Goal: Task Accomplishment & Management: Manage account settings

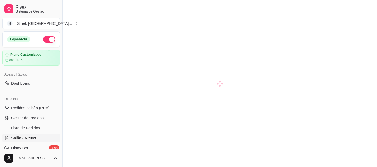
scroll to position [28, 0]
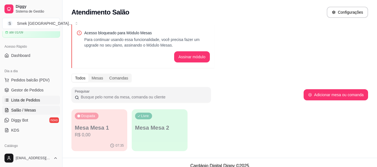
click at [20, 98] on span "Lista de Pedidos" at bounding box center [25, 100] width 29 height 6
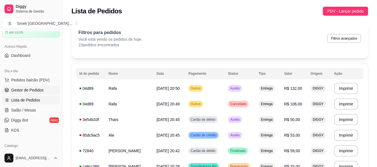
click at [22, 89] on span "Gestor de Pedidos" at bounding box center [27, 90] width 32 height 6
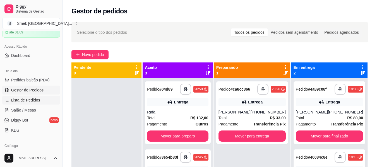
click at [36, 102] on span "Lista de Pedidos" at bounding box center [25, 100] width 29 height 6
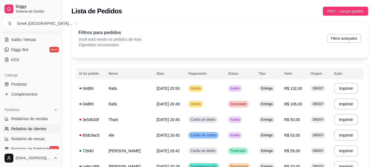
scroll to position [112, 0]
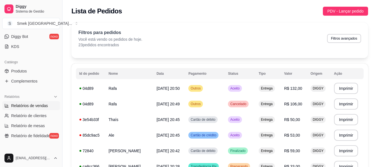
click at [27, 109] on link "Relatórios de vendas" at bounding box center [31, 105] width 58 height 9
select select "ALL"
select select "0"
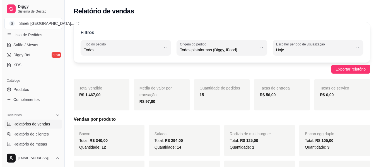
scroll to position [84, 0]
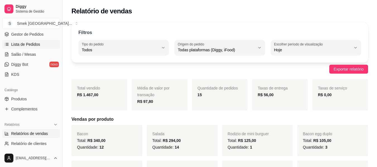
click at [23, 46] on span "Lista de Pedidos" at bounding box center [25, 45] width 29 height 6
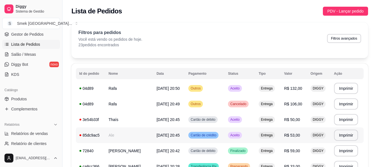
click at [245, 139] on td "Aceito" at bounding box center [240, 135] width 31 height 16
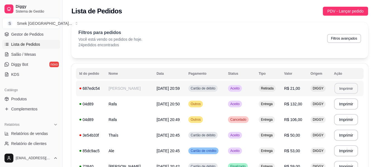
click at [348, 87] on button "Imprimir" at bounding box center [345, 88] width 23 height 11
click at [347, 153] on button "Imprimir" at bounding box center [346, 150] width 24 height 11
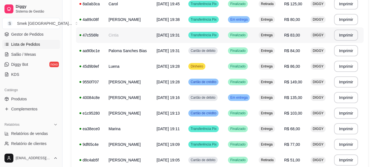
scroll to position [195, 0]
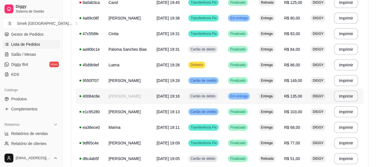
click at [239, 95] on span "Em entrega" at bounding box center [239, 96] width 20 height 4
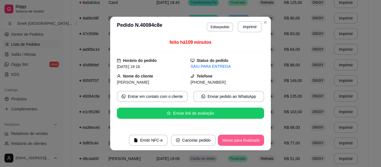
click at [240, 138] on button "Mover para finalizado" at bounding box center [241, 140] width 46 height 11
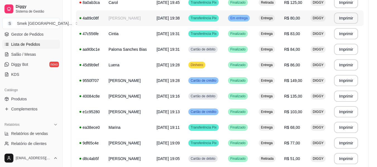
click at [240, 20] on span "Em entrega" at bounding box center [239, 18] width 20 height 4
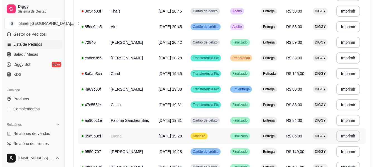
scroll to position [112, 0]
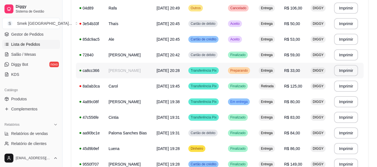
click at [244, 67] on td "Preparando" at bounding box center [240, 71] width 31 height 16
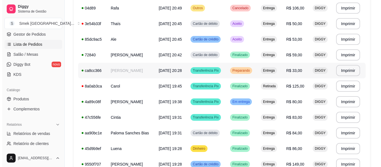
scroll to position [84, 0]
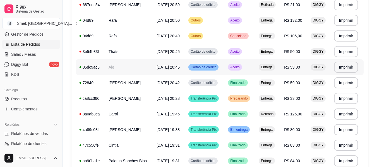
click at [248, 68] on td "Aceito" at bounding box center [240, 67] width 31 height 16
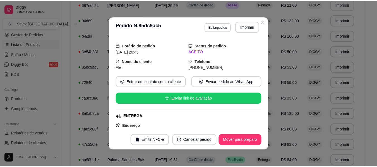
scroll to position [0, 0]
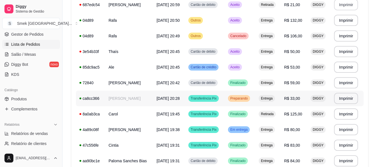
click at [235, 101] on div "Preparando" at bounding box center [239, 98] width 22 height 7
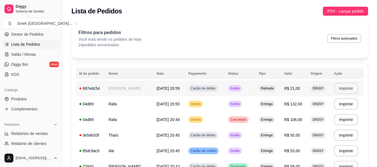
click at [225, 83] on td "Cartão de débito" at bounding box center [205, 89] width 40 height 16
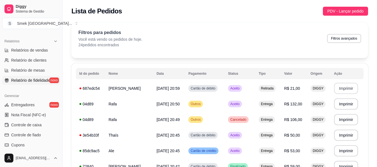
scroll to position [167, 0]
click at [42, 50] on span "Relatórios de vendas" at bounding box center [29, 50] width 37 height 6
select select "ALL"
select select "0"
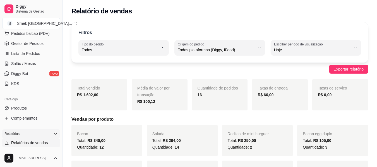
scroll to position [56, 0]
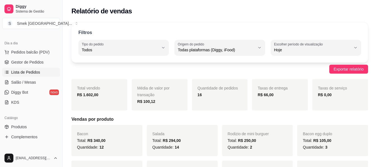
click at [35, 71] on span "Lista de Pedidos" at bounding box center [25, 72] width 29 height 6
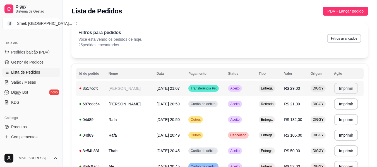
click at [337, 91] on button "Imprimir" at bounding box center [346, 88] width 24 height 11
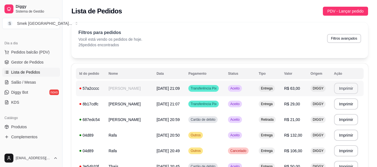
click at [336, 90] on button "Imprimir" at bounding box center [346, 88] width 24 height 11
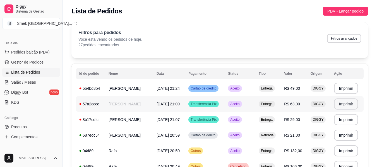
click at [256, 153] on tr "**********" at bounding box center [220, 151] width 288 height 16
click at [341, 86] on button "Imprimir" at bounding box center [345, 88] width 23 height 11
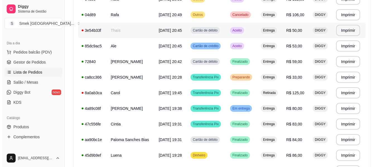
scroll to position [195, 0]
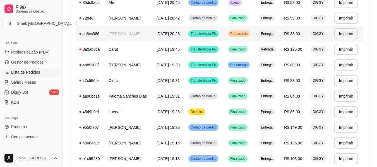
click at [255, 33] on td "Preparando" at bounding box center [240, 34] width 31 height 16
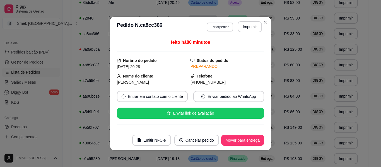
click at [252, 135] on footer "Emitir NFC-e Cancelar pedido Mover para entrega" at bounding box center [190, 140] width 161 height 20
click at [254, 140] on button "Mover para entrega" at bounding box center [243, 140] width 42 height 11
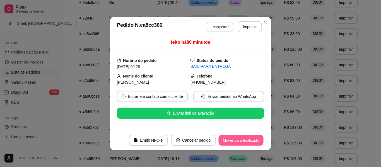
click at [254, 140] on button "Mover para finalizado" at bounding box center [241, 140] width 45 height 11
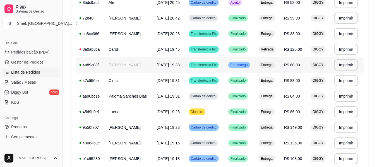
click at [249, 68] on div "Em entrega" at bounding box center [239, 65] width 22 height 7
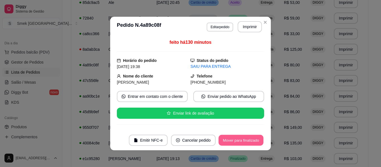
click at [225, 142] on button "Mover para finalizado" at bounding box center [241, 140] width 45 height 11
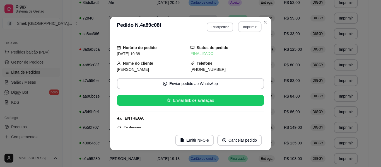
click at [259, 23] on button "Imprimir" at bounding box center [249, 26] width 23 height 11
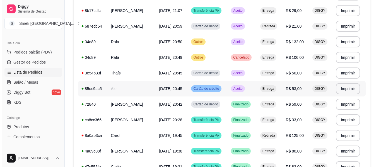
scroll to position [97, 0]
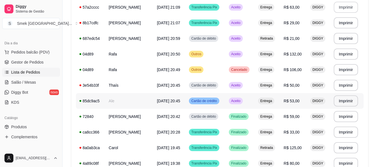
click at [241, 100] on span "Aceito" at bounding box center [235, 101] width 11 height 4
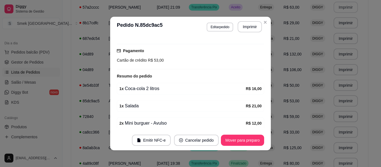
scroll to position [177, 0]
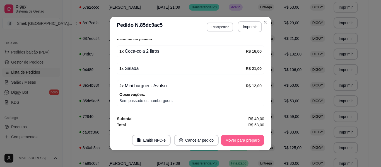
click at [244, 143] on button "Mover para preparo" at bounding box center [242, 140] width 43 height 11
click at [244, 143] on button "Mover para entrega" at bounding box center [242, 140] width 43 height 11
click at [243, 143] on button "Mover para finalizado" at bounding box center [241, 140] width 46 height 11
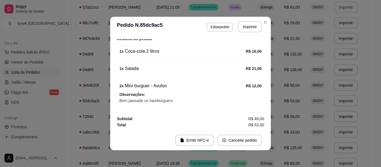
scroll to position [164, 0]
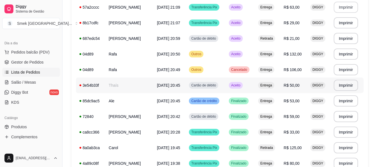
click at [240, 84] on span "Aceito" at bounding box center [235, 85] width 11 height 4
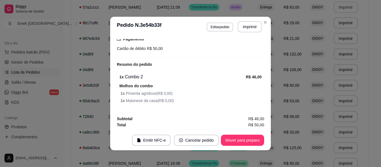
scroll to position [1, 0]
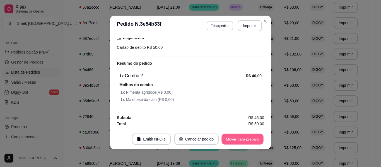
click at [235, 136] on button "Mover para preparo" at bounding box center [243, 139] width 42 height 11
click at [246, 136] on button "Mover para entrega" at bounding box center [242, 139] width 43 height 11
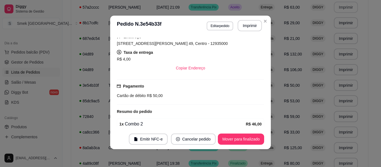
scroll to position [68, 0]
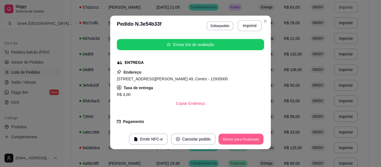
click at [244, 143] on button "Mover para finalizado" at bounding box center [241, 139] width 45 height 11
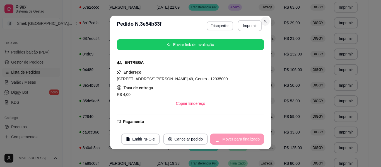
scroll to position [0, 0]
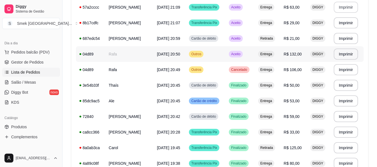
click at [238, 56] on div "Aceito" at bounding box center [236, 54] width 14 height 7
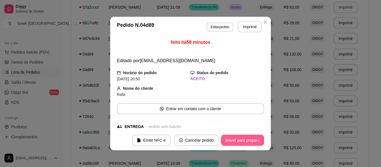
click at [234, 136] on button "Mover para preparo" at bounding box center [242, 140] width 43 height 11
click at [211, 25] on button "Editar pedido" at bounding box center [220, 27] width 26 height 9
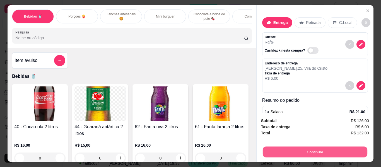
click at [301, 150] on button "Continuar" at bounding box center [315, 152] width 105 height 11
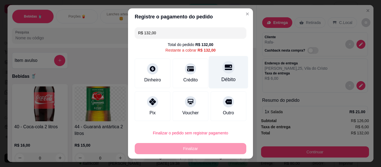
click at [222, 72] on div at bounding box center [228, 67] width 12 height 12
type input "R$ 0,00"
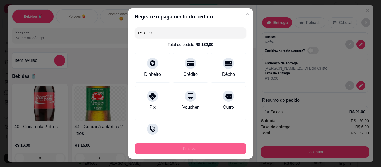
click at [197, 146] on button "Finalizar" at bounding box center [191, 148] width 112 height 11
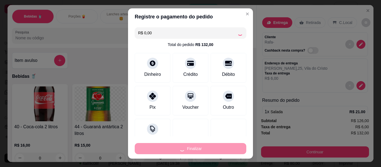
type input "0"
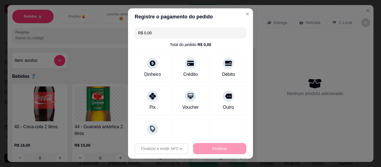
type input "-R$ 132,00"
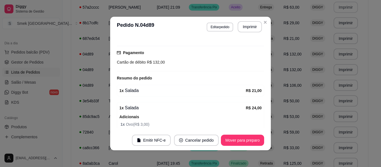
scroll to position [195, 0]
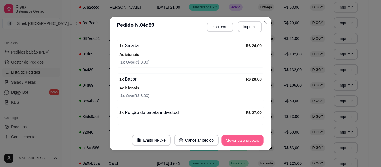
click at [242, 140] on button "Mover para preparo" at bounding box center [243, 140] width 42 height 11
click at [241, 139] on button "Mover para entrega" at bounding box center [242, 140] width 43 height 11
click at [241, 138] on button "Mover para finalizado" at bounding box center [241, 140] width 46 height 11
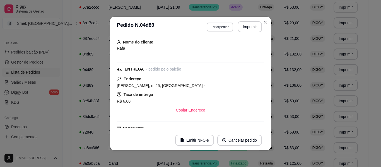
scroll to position [0, 0]
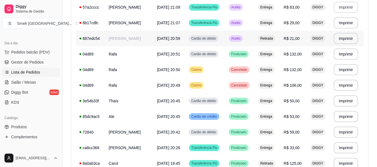
click at [128, 40] on td "[PERSON_NAME]" at bounding box center [129, 39] width 48 height 16
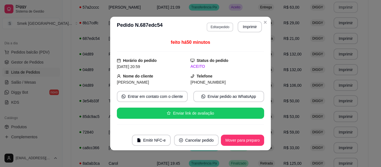
click at [210, 28] on button "Editar pedido" at bounding box center [220, 27] width 27 height 9
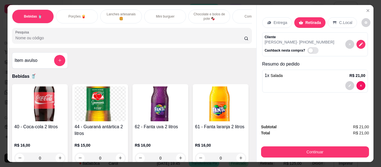
click at [267, 20] on icon at bounding box center [269, 22] width 4 height 4
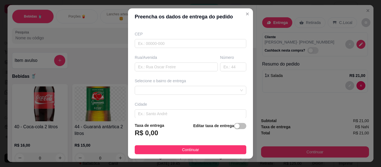
scroll to position [84, 0]
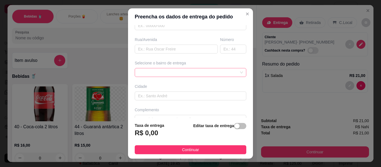
click at [220, 76] on span at bounding box center [190, 72] width 105 height 8
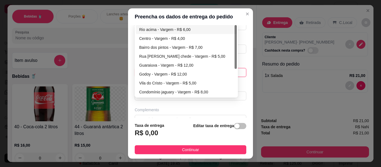
click at [177, 32] on div "Rio acima - Vargem - R$ 6,00" at bounding box center [186, 30] width 94 height 6
type input "Vargem"
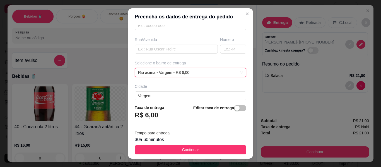
click at [209, 153] on button "Continuar" at bounding box center [191, 149] width 112 height 9
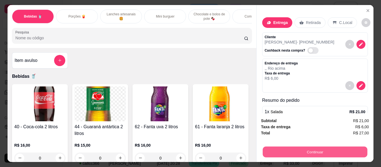
click at [361, 148] on button "Continuar" at bounding box center [315, 152] width 105 height 11
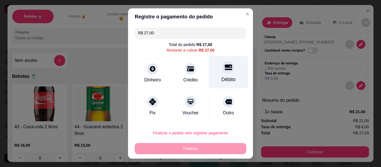
click at [222, 80] on div "Débito" at bounding box center [229, 79] width 14 height 7
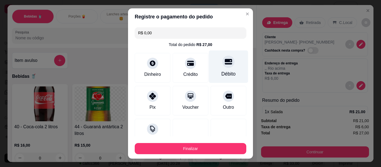
type input "R$ 0,00"
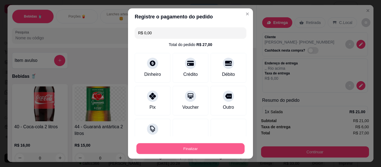
click at [228, 149] on button "Finalizar" at bounding box center [190, 148] width 108 height 11
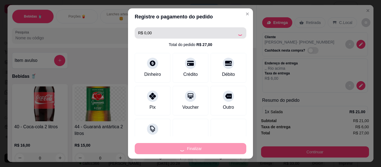
type input "0"
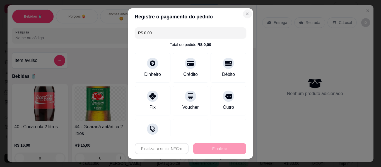
type input "-R$ 27,00"
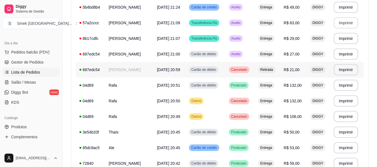
click at [225, 69] on td "Cartão de débito" at bounding box center [206, 70] width 40 height 16
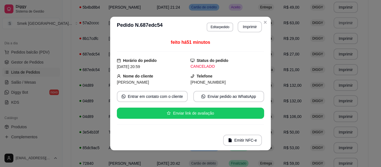
click at [222, 68] on div "CANCELADO" at bounding box center [228, 67] width 74 height 6
click at [229, 68] on div "CANCELADO" at bounding box center [228, 67] width 74 height 6
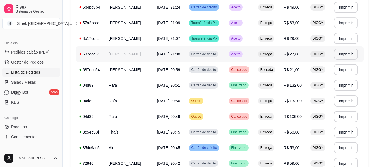
click at [239, 50] on td "Aceito" at bounding box center [239, 54] width 29 height 16
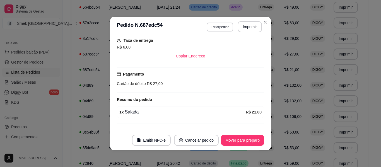
scroll to position [123, 0]
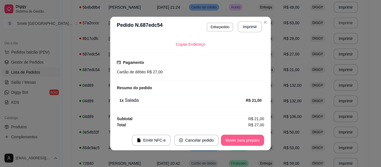
click at [239, 141] on button "Mover para preparo" at bounding box center [242, 140] width 43 height 11
click at [239, 141] on button "Mover para entrega" at bounding box center [242, 140] width 43 height 11
click at [240, 140] on button "Mover para finalizado" at bounding box center [241, 140] width 45 height 11
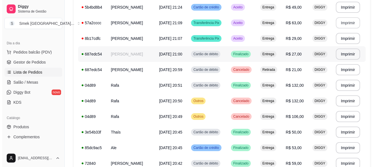
scroll to position [69, 0]
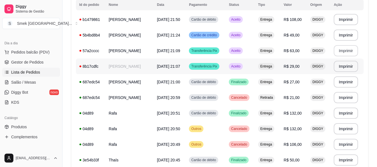
click at [241, 66] on span "Aceito" at bounding box center [235, 66] width 11 height 4
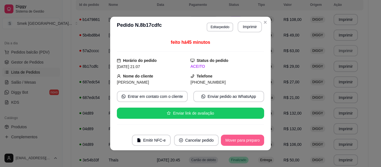
click at [237, 135] on button "Mover para preparo" at bounding box center [242, 140] width 43 height 11
click at [237, 134] on footer "Emitir NFC-e Cancelar pedido Mover para entrega" at bounding box center [190, 140] width 161 height 20
click at [238, 134] on footer "Emitir NFC-e Cancelar pedido Mover para entrega" at bounding box center [190, 140] width 161 height 20
click at [241, 139] on button "Mover para entrega" at bounding box center [243, 140] width 42 height 11
click at [241, 139] on button "Mover para finalizado" at bounding box center [241, 140] width 46 height 11
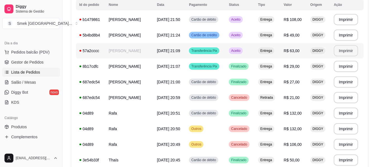
click at [239, 46] on td "Aceito" at bounding box center [239, 51] width 29 height 16
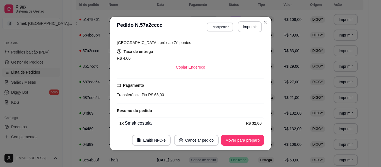
scroll to position [160, 0]
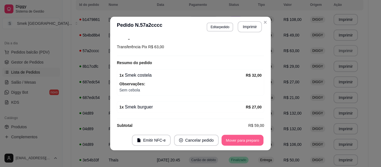
click at [232, 138] on button "Mover para preparo" at bounding box center [243, 140] width 42 height 11
click at [231, 138] on button "Mover para entrega" at bounding box center [243, 140] width 42 height 11
click at [231, 138] on button "Mover para finalizado" at bounding box center [241, 140] width 45 height 11
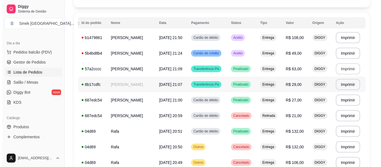
scroll to position [41, 0]
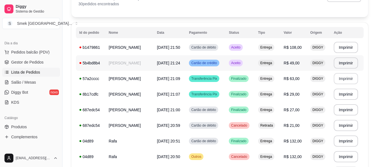
click at [116, 59] on td "[PERSON_NAME]" at bounding box center [129, 63] width 48 height 16
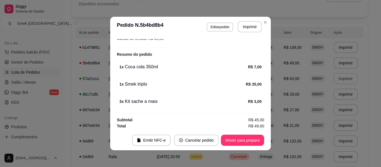
scroll to position [162, 0]
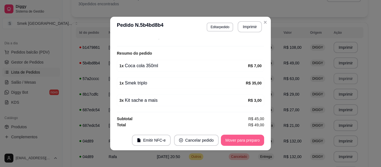
click at [225, 143] on button "Mover para preparo" at bounding box center [242, 140] width 43 height 11
click at [225, 143] on button "Mover para entrega" at bounding box center [242, 140] width 43 height 11
click at [224, 143] on button "Mover para finalizado" at bounding box center [241, 140] width 45 height 11
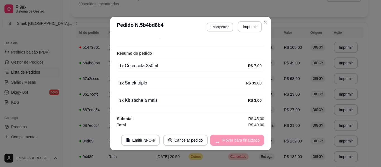
scroll to position [150, 0]
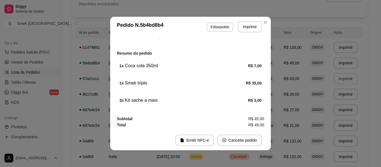
click at [268, 19] on header "**********" at bounding box center [190, 27] width 161 height 20
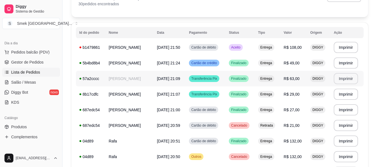
click at [225, 77] on td "Transferência Pix" at bounding box center [206, 79] width 40 height 16
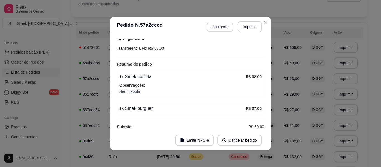
scroll to position [147, 0]
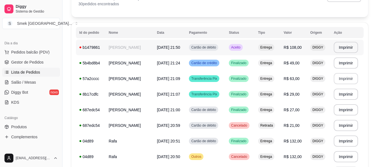
click at [241, 47] on span "Aceito" at bounding box center [235, 47] width 11 height 4
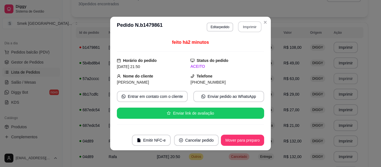
click at [246, 24] on button "Imprimir" at bounding box center [249, 26] width 23 height 11
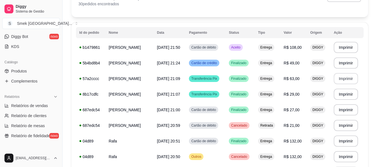
scroll to position [139, 0]
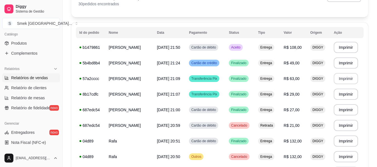
click at [30, 78] on span "Relatórios de vendas" at bounding box center [29, 78] width 37 height 6
select select "ALL"
select select "0"
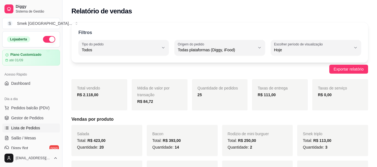
click at [19, 127] on span "Lista de Pedidos" at bounding box center [25, 128] width 29 height 6
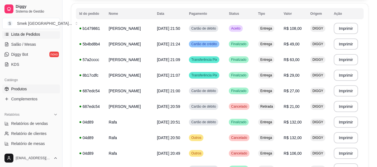
scroll to position [139, 0]
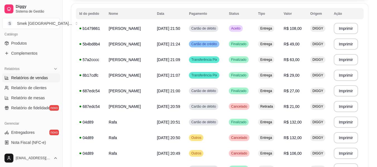
click at [48, 76] on link "Relatórios de vendas" at bounding box center [31, 77] width 58 height 9
select select "ALL"
select select "0"
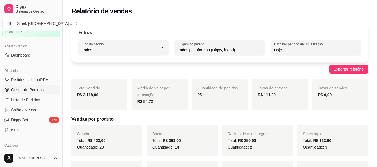
scroll to position [28, 0]
click at [34, 97] on link "Lista de Pedidos" at bounding box center [31, 100] width 58 height 9
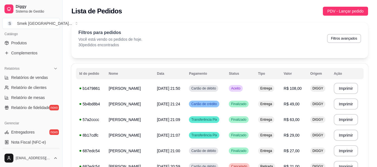
scroll to position [139, 0]
click at [27, 78] on span "Relatórios de vendas" at bounding box center [29, 78] width 37 height 6
select select "ALL"
select select "0"
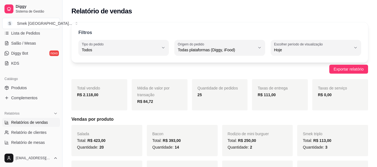
scroll to position [67, 0]
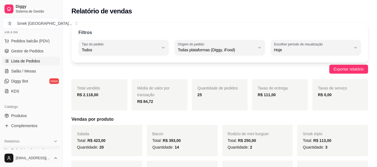
click at [37, 64] on link "Lista de Pedidos" at bounding box center [31, 61] width 58 height 9
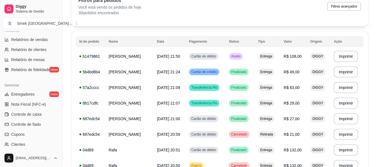
scroll to position [179, 0]
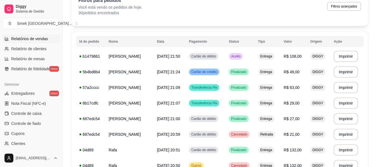
click at [42, 35] on link "Relatórios de vendas" at bounding box center [31, 38] width 58 height 9
select select "ALL"
select select "0"
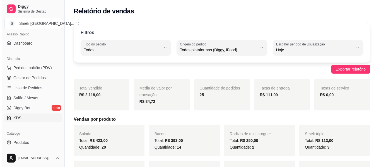
scroll to position [39, 0]
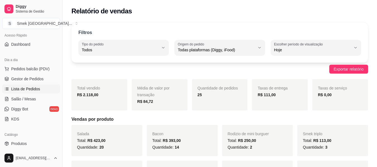
click at [37, 85] on link "Lista de Pedidos" at bounding box center [31, 89] width 58 height 9
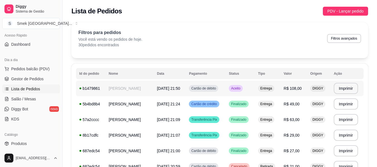
click at [246, 95] on td "Aceito" at bounding box center [239, 89] width 29 height 16
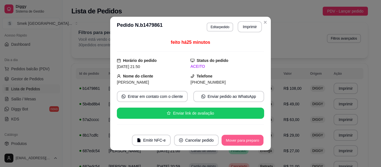
click at [248, 138] on button "Mover para preparo" at bounding box center [243, 140] width 42 height 11
click at [247, 138] on button "Mover para entrega" at bounding box center [242, 140] width 43 height 11
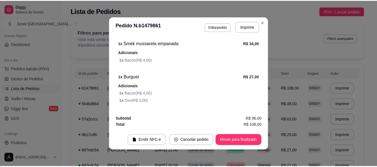
scroll to position [1, 0]
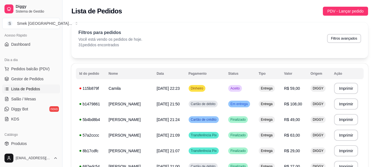
click at [222, 0] on div "Lista de Pedidos PDV - Lançar pedido" at bounding box center [219, 9] width 314 height 19
click at [341, 90] on button "Imprimir" at bounding box center [345, 88] width 23 height 11
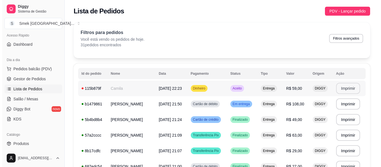
scroll to position [0, 0]
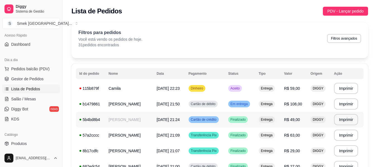
click at [236, 104] on span "Em entrega" at bounding box center [239, 104] width 20 height 4
